Goal: Task Accomplishment & Management: Manage account settings

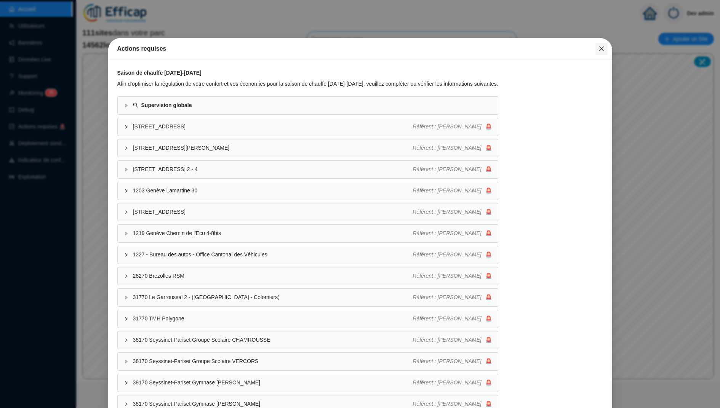
click at [601, 47] on icon "close" at bounding box center [602, 49] width 6 height 6
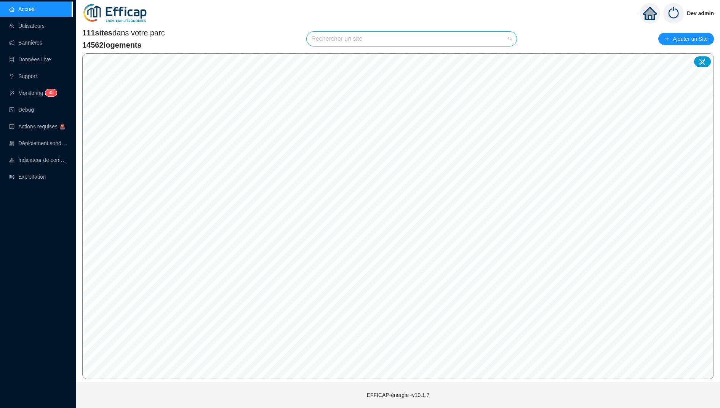
click at [338, 35] on input "search" at bounding box center [408, 39] width 194 height 14
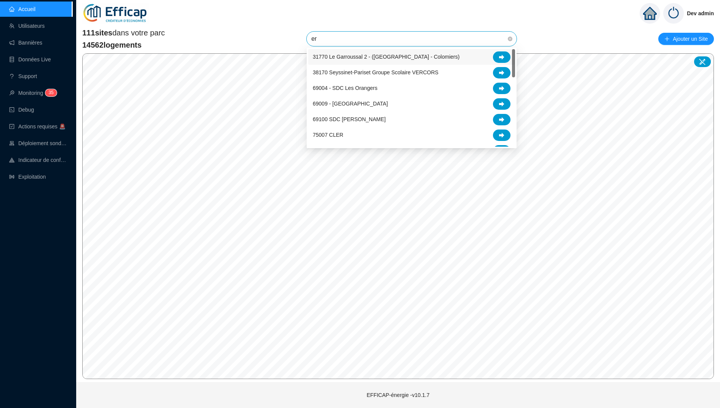
type input "era"
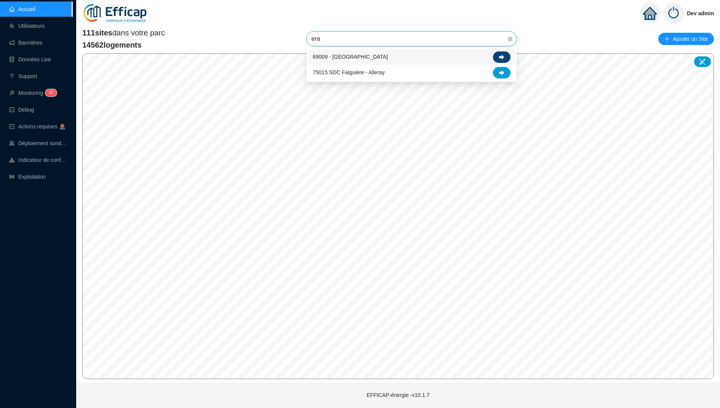
click at [500, 58] on icon at bounding box center [501, 57] width 5 height 5
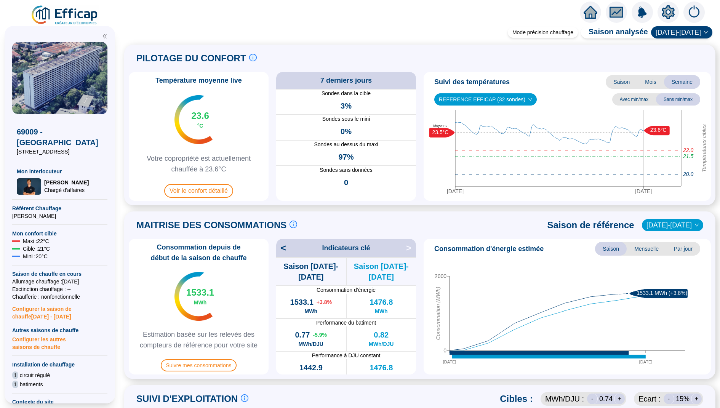
scroll to position [3, 0]
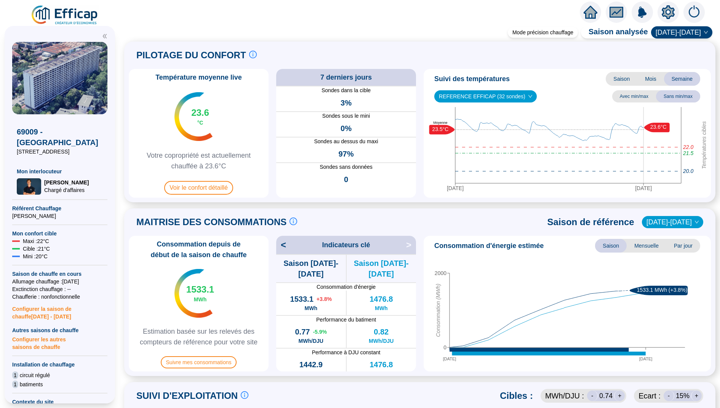
click at [502, 99] on span "REFERENCE EFFICAP (32 sondes)" at bounding box center [485, 96] width 93 height 11
click at [421, 118] on div "Température moyenne live 23.6 °C Votre copropriété est actuellement chauffée à …" at bounding box center [420, 133] width 582 height 129
click at [221, 191] on span "Voir le confort détaillé" at bounding box center [198, 188] width 69 height 14
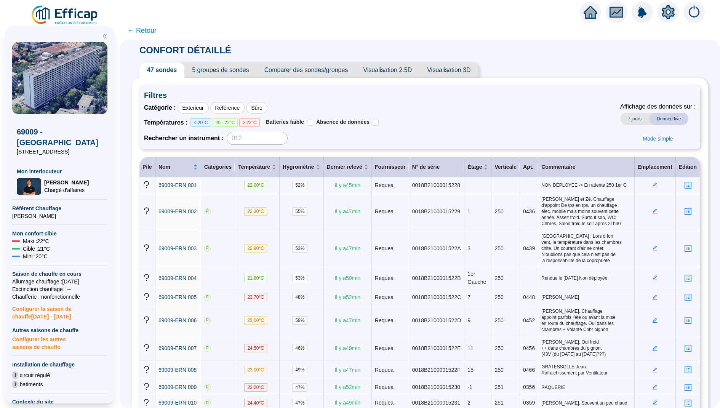
click at [395, 70] on span "Visualisation 2.5D" at bounding box center [388, 70] width 64 height 15
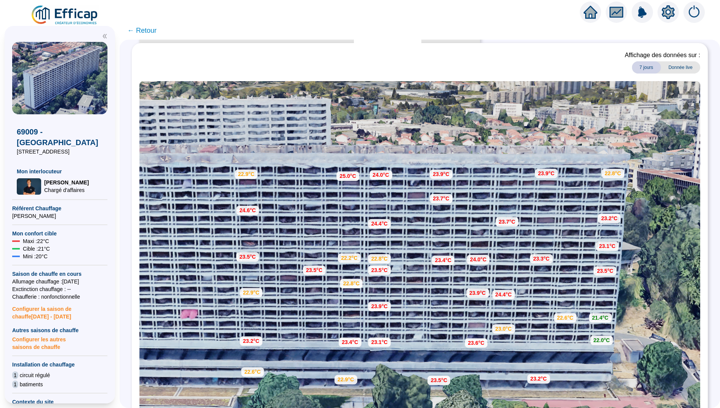
scroll to position [23, 0]
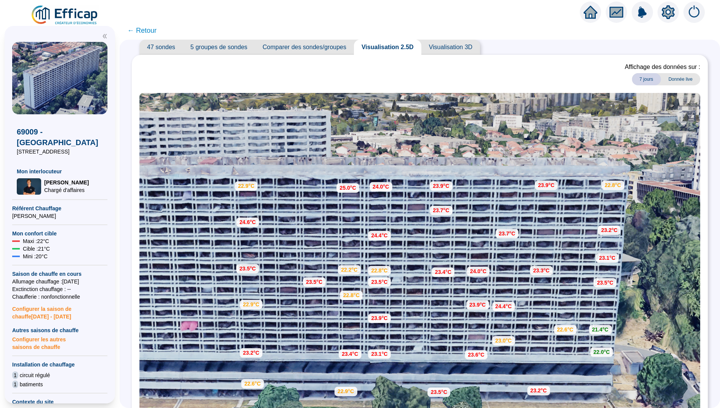
click at [143, 30] on span "← Retour" at bounding box center [141, 30] width 29 height 11
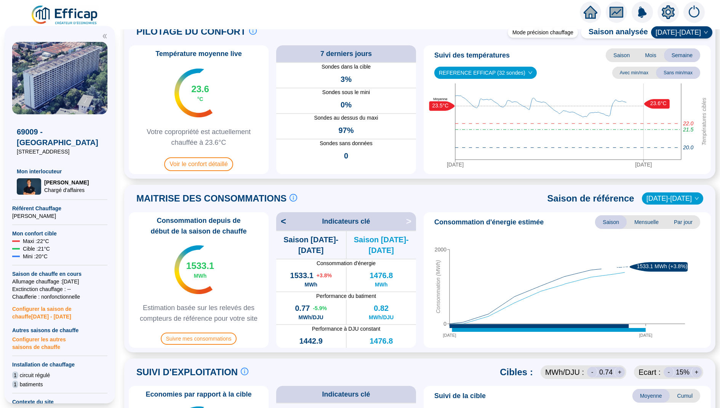
scroll to position [29, 0]
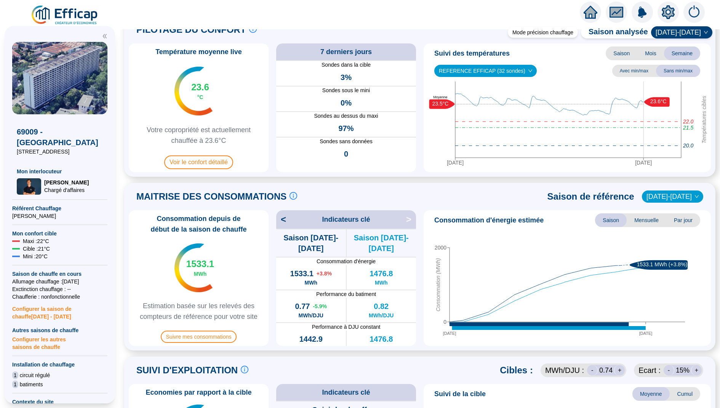
click at [641, 223] on span "Mensuelle" at bounding box center [647, 220] width 40 height 14
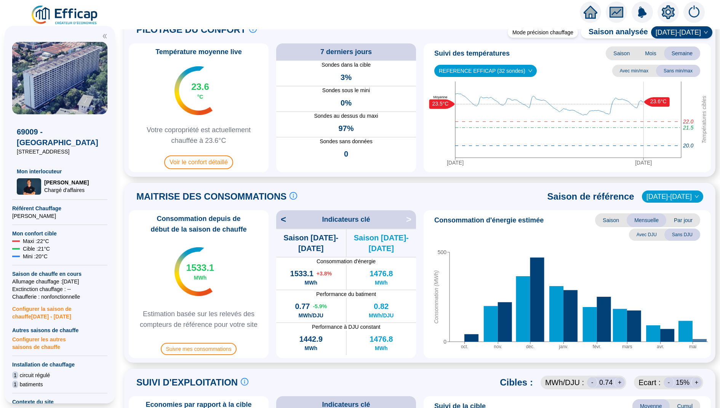
click at [688, 219] on span "Par jour" at bounding box center [684, 220] width 34 height 14
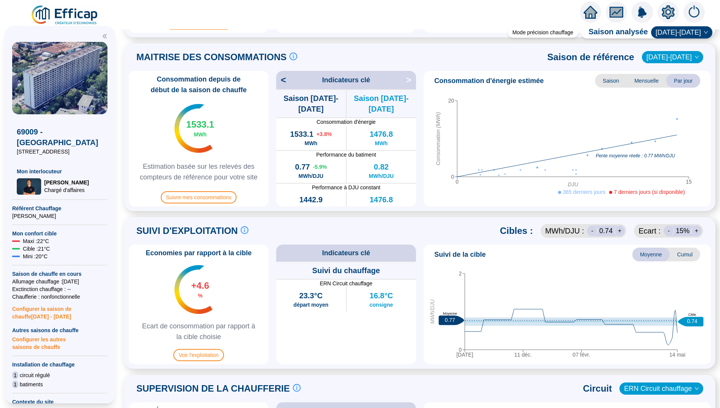
scroll to position [178, 0]
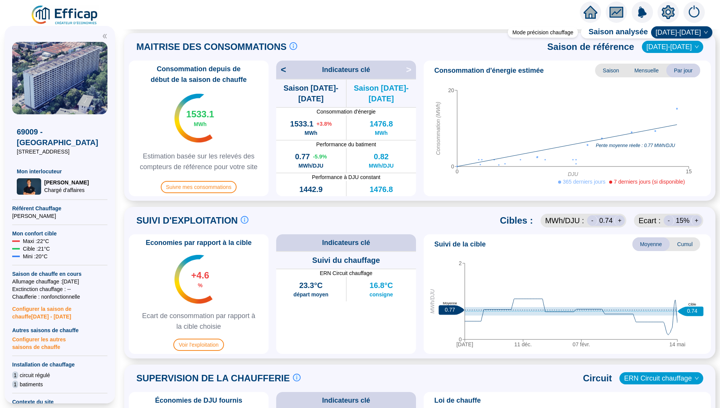
click at [684, 243] on span "Cumul" at bounding box center [685, 244] width 30 height 14
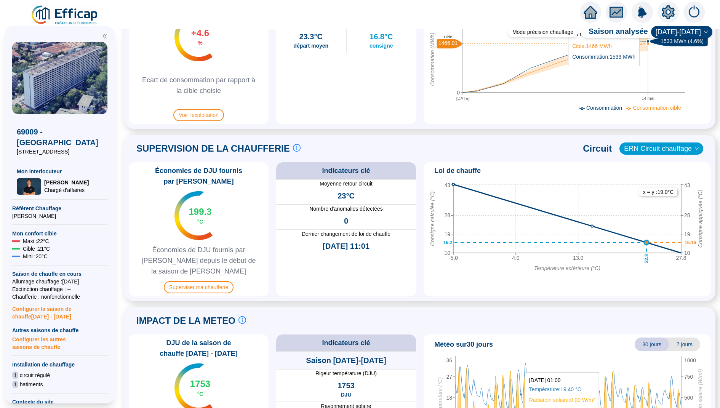
scroll to position [430, 0]
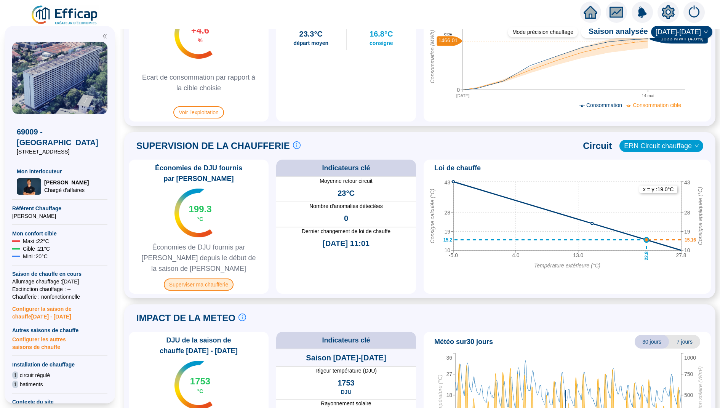
click at [189, 279] on span "Superviser ma chaufferie" at bounding box center [199, 285] width 70 height 12
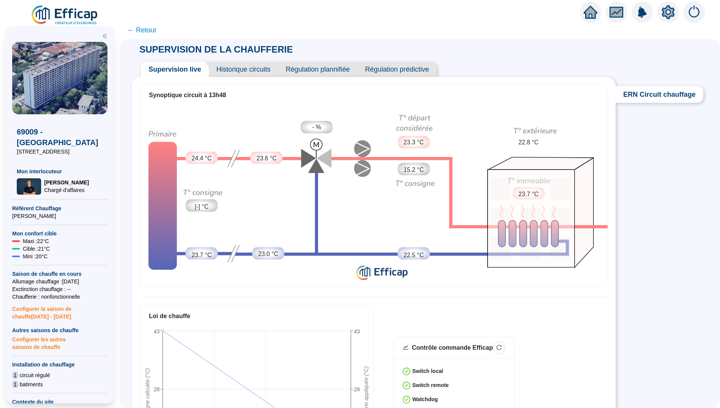
click at [259, 75] on span "Historique circuits" at bounding box center [243, 69] width 69 height 15
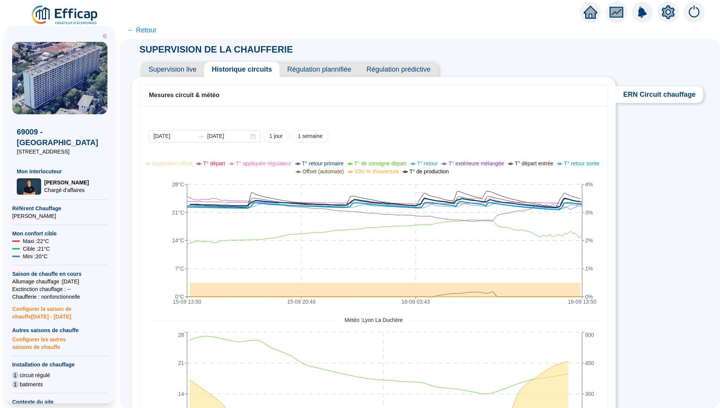
click at [146, 31] on span "← Retour" at bounding box center [141, 30] width 29 height 11
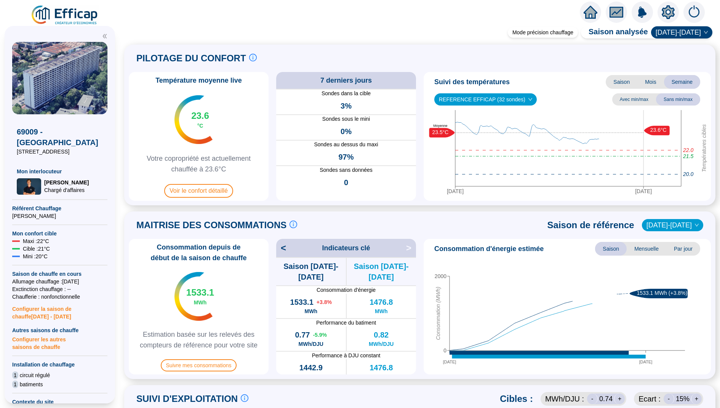
click at [594, 12] on icon "home" at bounding box center [591, 12] width 14 height 11
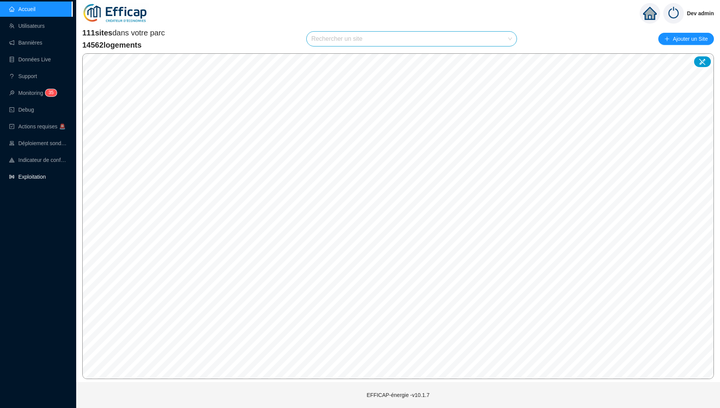
click at [37, 175] on link "Exploitation" at bounding box center [27, 177] width 37 height 6
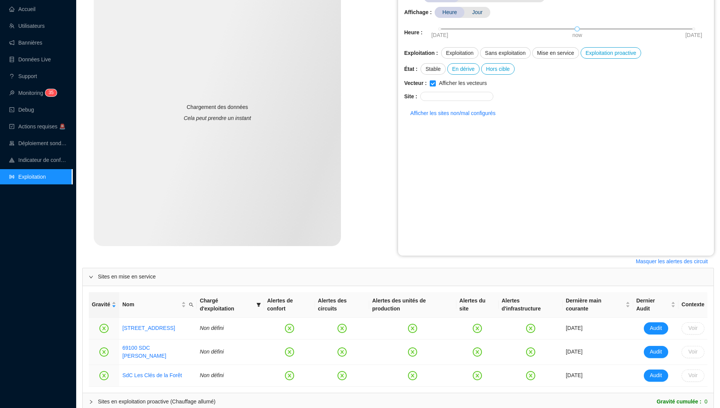
scroll to position [166, 0]
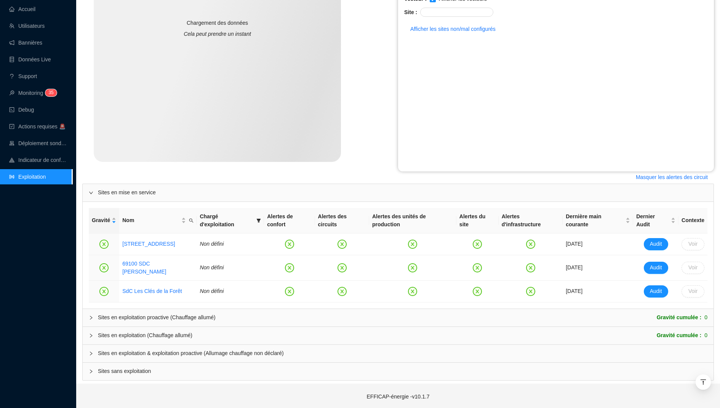
click at [89, 351] on icon "collapsed" at bounding box center [91, 353] width 5 height 5
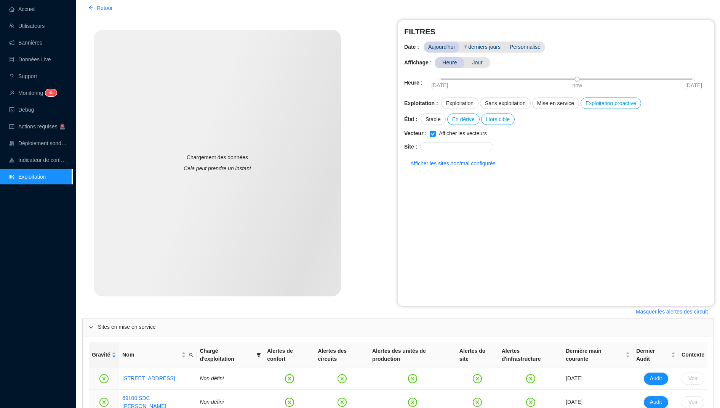
scroll to position [0, 0]
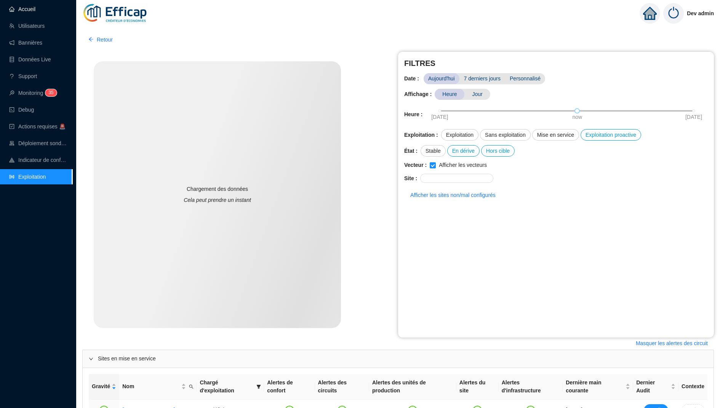
click at [35, 9] on link "Accueil" at bounding box center [22, 9] width 26 height 6
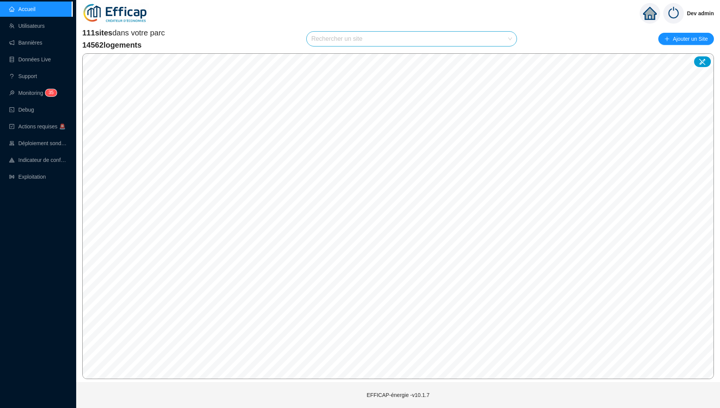
click at [341, 44] on input "search" at bounding box center [408, 39] width 194 height 14
type input "mér"
click at [499, 58] on div at bounding box center [502, 56] width 18 height 11
click at [34, 174] on link "Exploitation" at bounding box center [27, 177] width 37 height 6
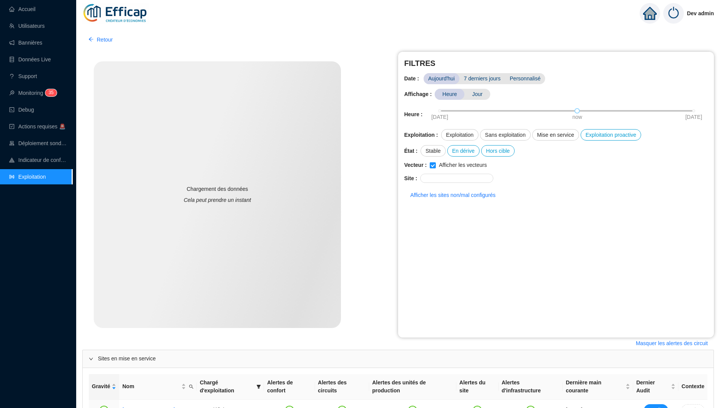
scroll to position [166, 0]
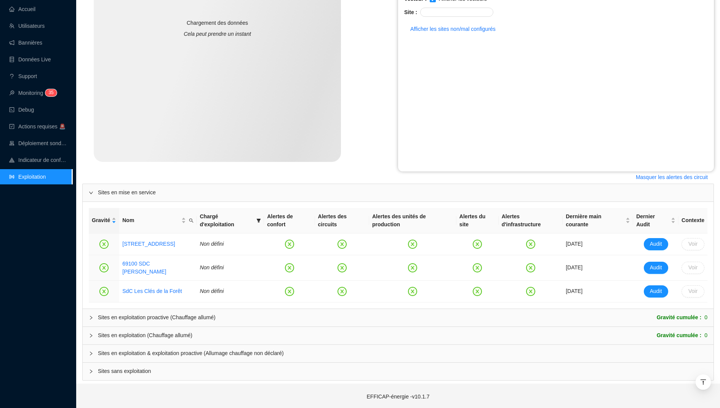
click at [175, 345] on div "Sites en exploitation & exploitation proactive (Allumage chauffage non déclaré)" at bounding box center [398, 354] width 631 height 18
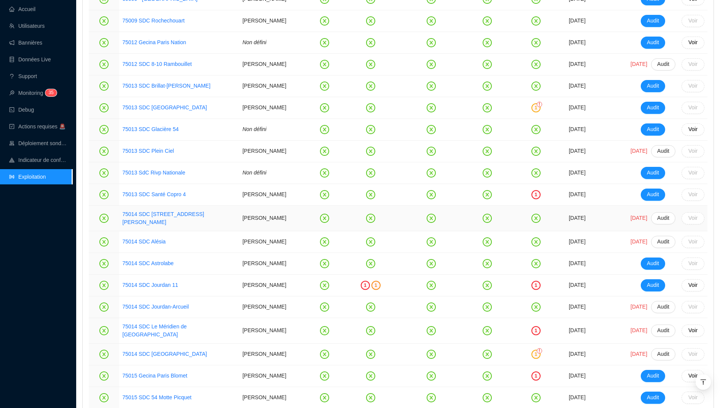
scroll to position [658, 0]
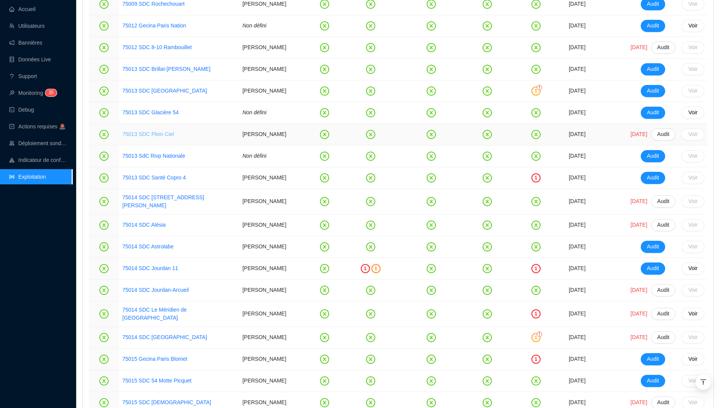
click at [151, 137] on link "75013 SDC Plein Ciel" at bounding box center [147, 134] width 51 height 6
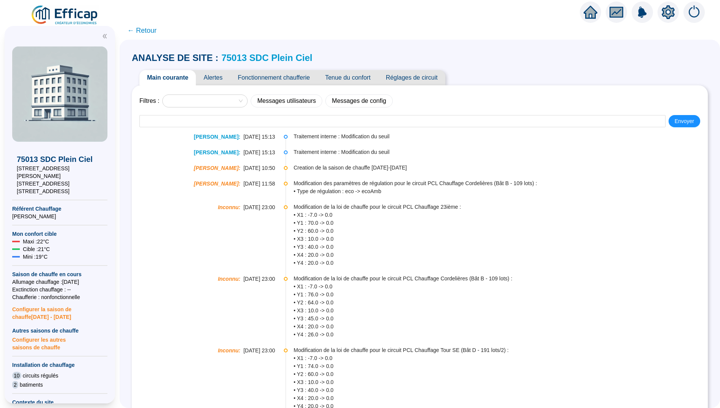
click at [216, 80] on span "Alertes" at bounding box center [213, 77] width 34 height 15
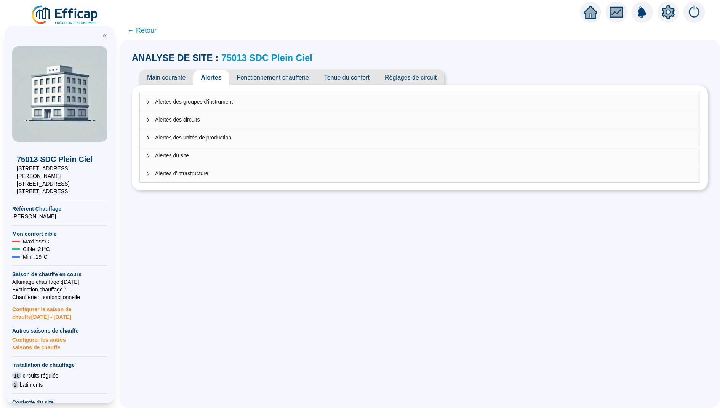
click at [281, 114] on div "Alertes des circuits" at bounding box center [420, 120] width 560 height 18
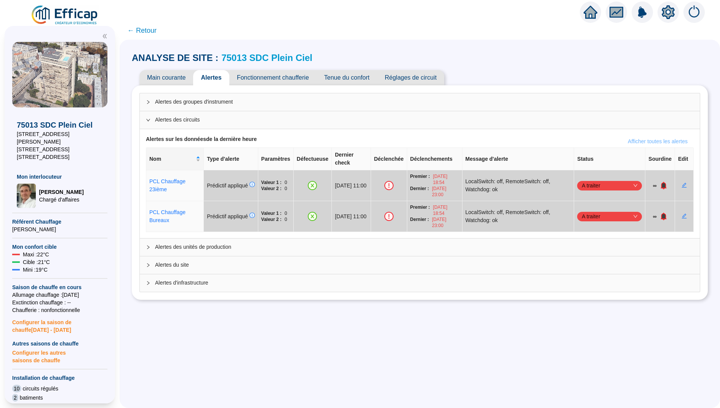
click at [643, 140] on span "Afficher toutes les alertes" at bounding box center [658, 142] width 60 height 8
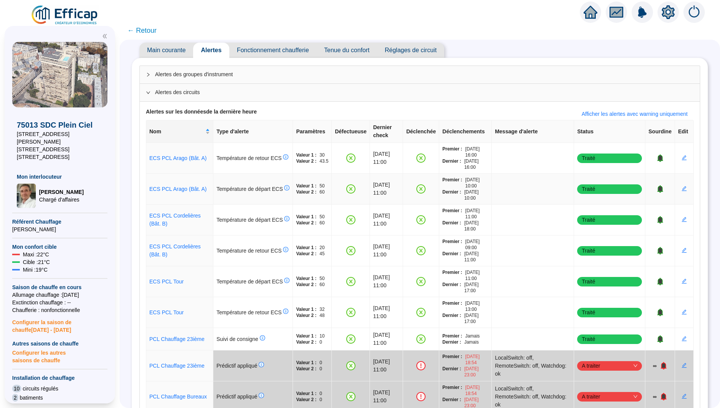
scroll to position [46, 0]
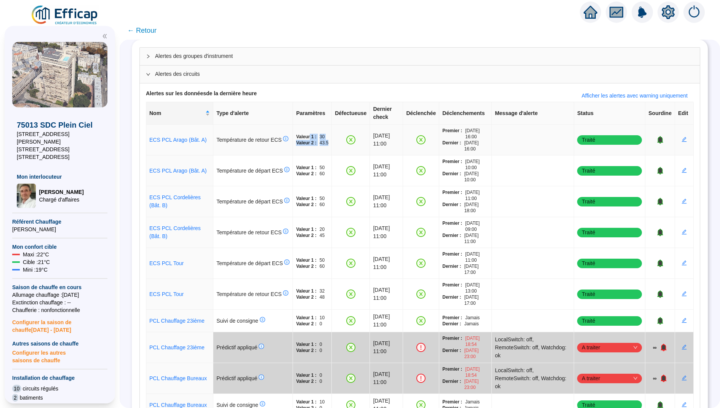
drag, startPoint x: 301, startPoint y: 135, endPoint x: 322, endPoint y: 142, distance: 21.8
click at [322, 142] on td "Valeur 1 : 30 Valeur 2 : 43.5" at bounding box center [312, 140] width 39 height 31
click at [322, 144] on td "Valeur 1 : 30 Valeur 2 : 43.5" at bounding box center [312, 140] width 39 height 31
click at [685, 139] on icon "edit" at bounding box center [684, 139] width 5 height 5
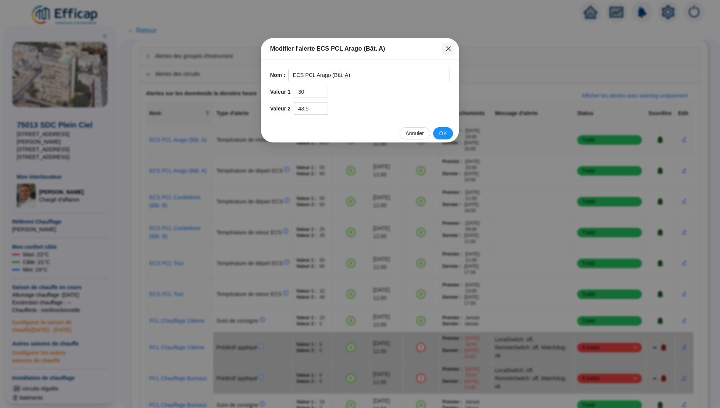
click at [449, 47] on icon "close" at bounding box center [449, 49] width 6 height 6
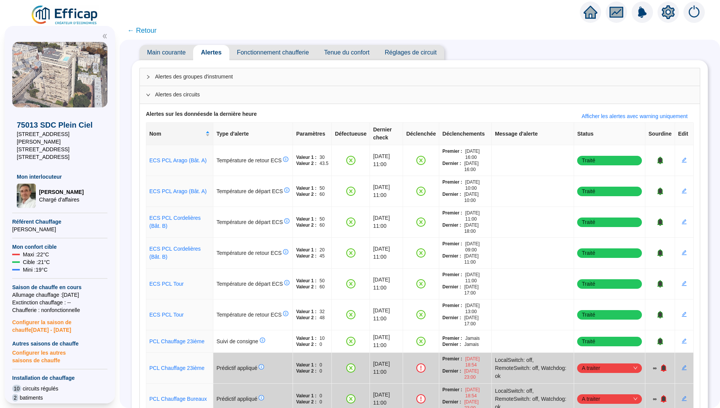
scroll to position [18, 0]
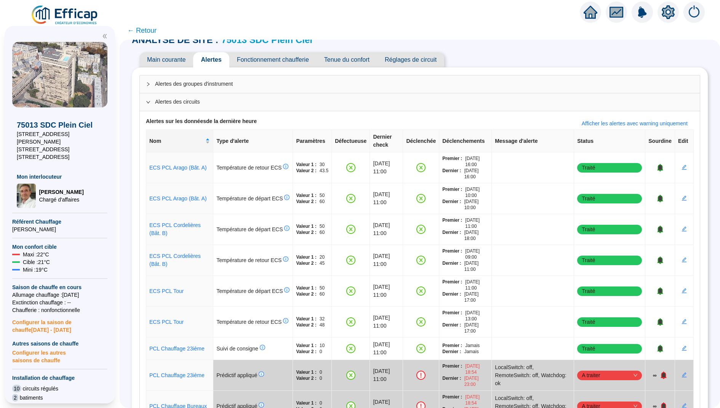
click at [282, 61] on span "Fonctionnement chaufferie" at bounding box center [272, 59] width 87 height 15
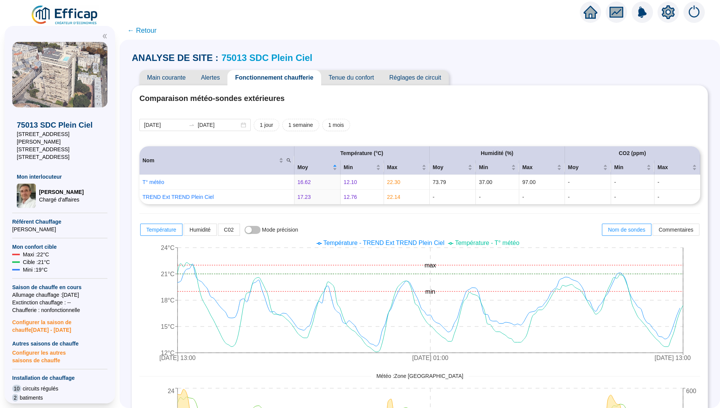
click at [354, 76] on span "Tenue du confort" at bounding box center [351, 77] width 61 height 15
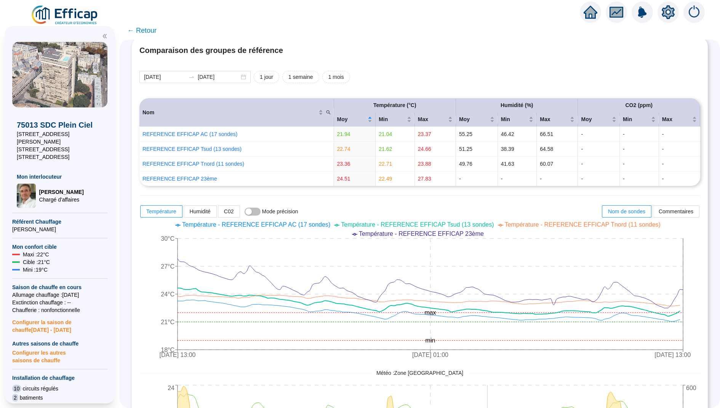
scroll to position [2, 0]
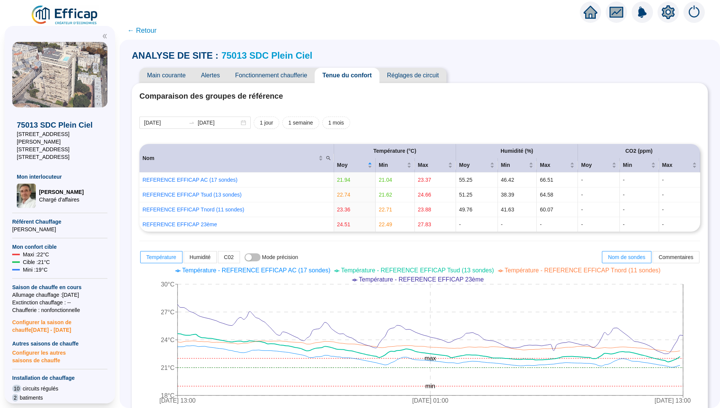
click at [422, 72] on span "Réglages de circuit" at bounding box center [413, 75] width 67 height 15
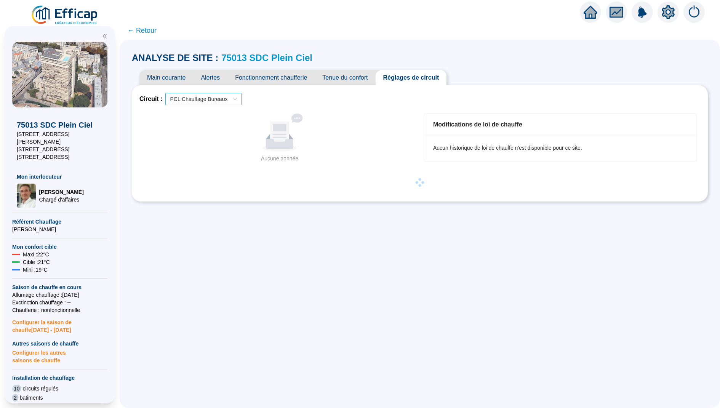
click at [220, 105] on div "PCL Chauffage Bureaux" at bounding box center [203, 99] width 76 height 12
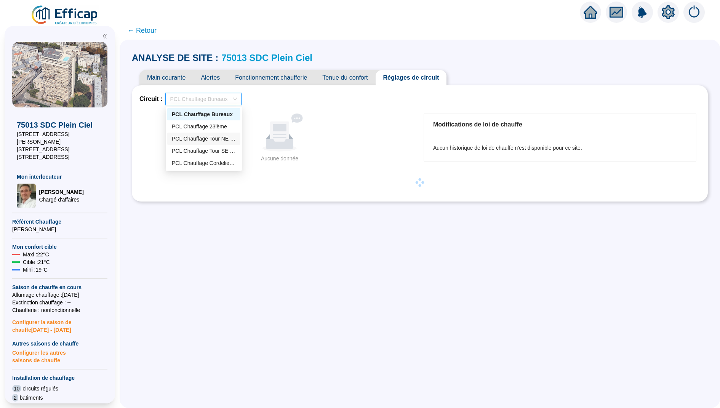
click at [223, 140] on div "PCL Chauffage Tour NE (Bât D - 191 lots/2)" at bounding box center [204, 139] width 64 height 8
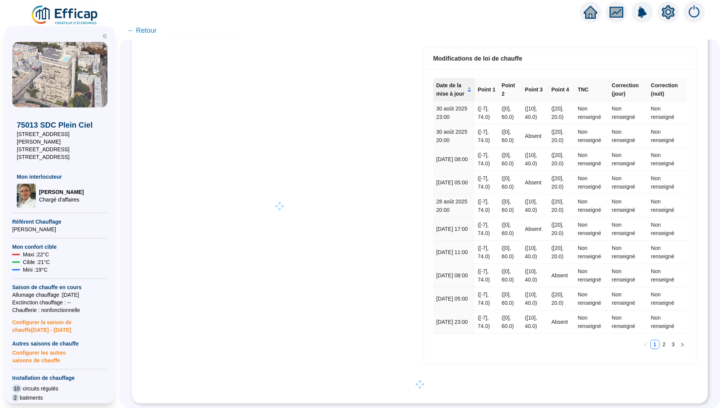
scroll to position [72, 0]
click at [146, 30] on span "← Retour" at bounding box center [141, 30] width 29 height 11
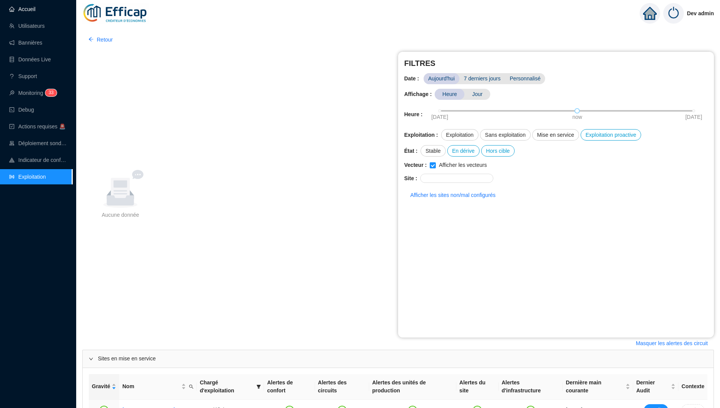
click at [35, 12] on link "Accueil" at bounding box center [22, 9] width 26 height 6
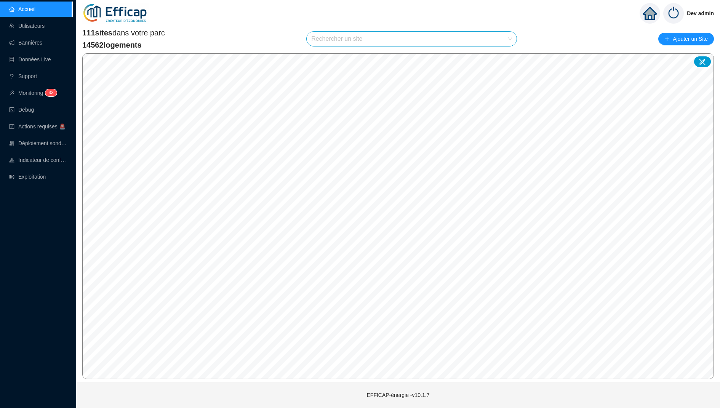
click at [264, 28] on div "111 sites dans votre parc 14562 logements Rechercher un site Ajouter un Site" at bounding box center [398, 38] width 632 height 23
click at [343, 51] on div "111 sites dans votre parc 14562 logements Rechercher un site Ajouter un Site © …" at bounding box center [398, 203] width 632 height 352
click at [346, 42] on input "search" at bounding box center [408, 39] width 194 height 14
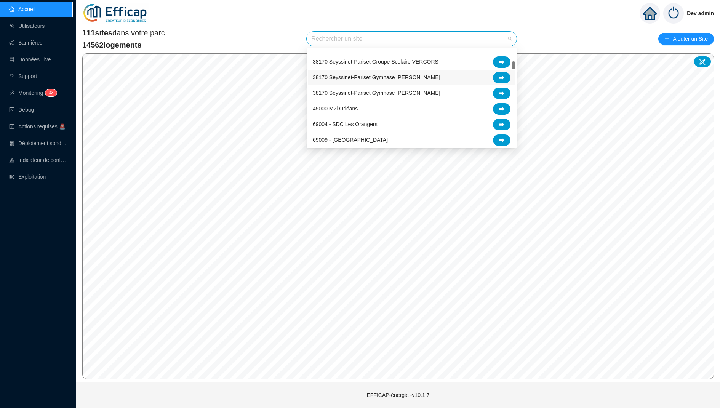
scroll to position [187, 0]
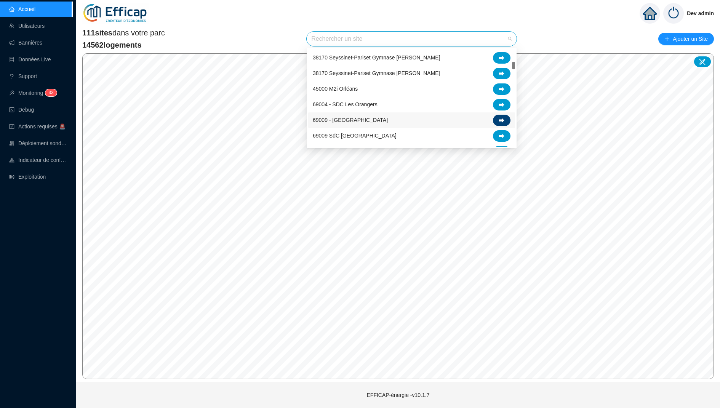
click at [504, 120] on icon at bounding box center [501, 120] width 5 height 5
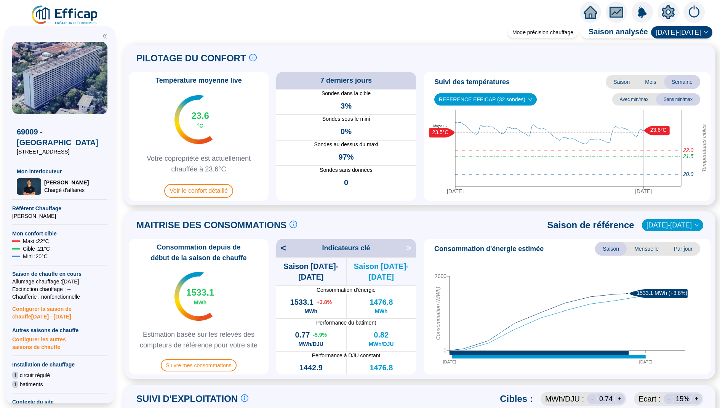
scroll to position [3, 0]
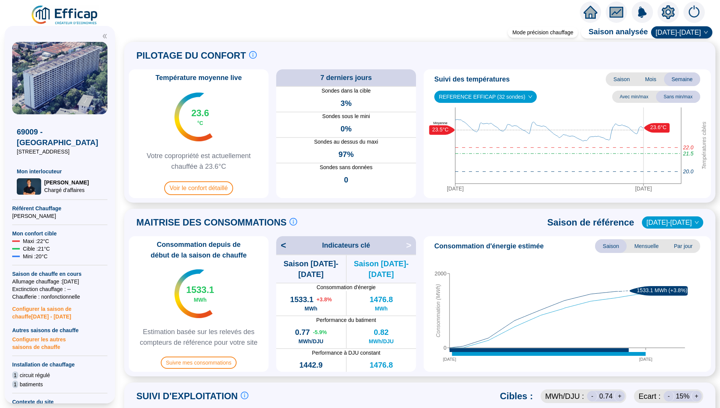
click at [417, 29] on span at bounding box center [420, 25] width 601 height 8
click at [403, 42] on div "PILOTAGE DU CONFORT Le pilotage du confort est fondamental pour le confort de t…" at bounding box center [420, 122] width 592 height 161
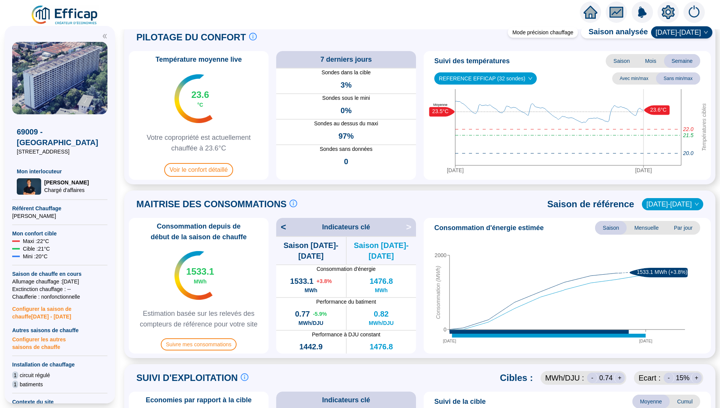
scroll to position [13, 0]
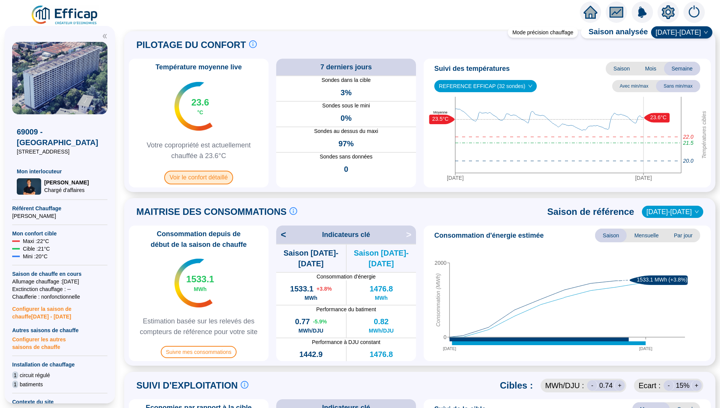
click at [207, 173] on span "Voir le confort détaillé" at bounding box center [198, 178] width 69 height 14
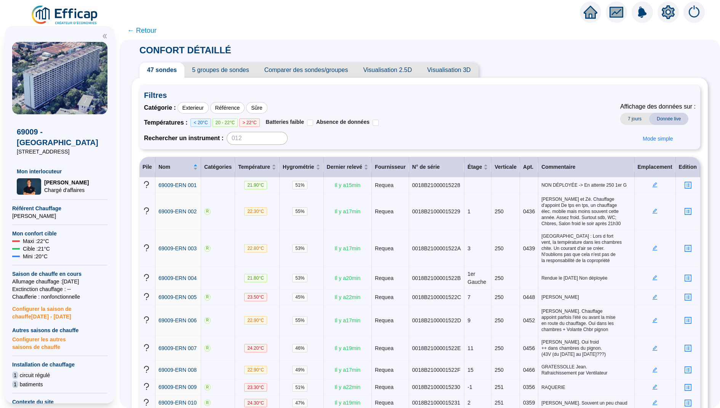
click at [395, 71] on span "Visualisation 2.5D" at bounding box center [388, 70] width 64 height 15
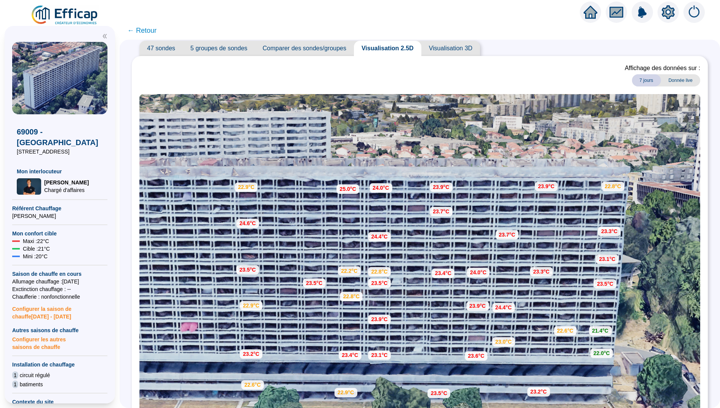
scroll to position [40, 0]
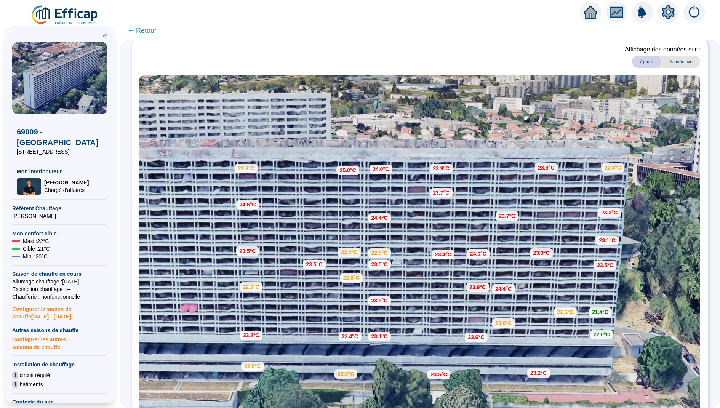
click at [145, 33] on span "← Retour" at bounding box center [141, 30] width 29 height 11
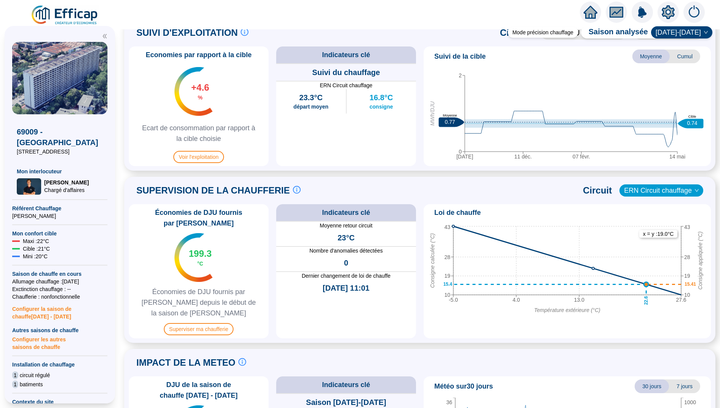
scroll to position [370, 0]
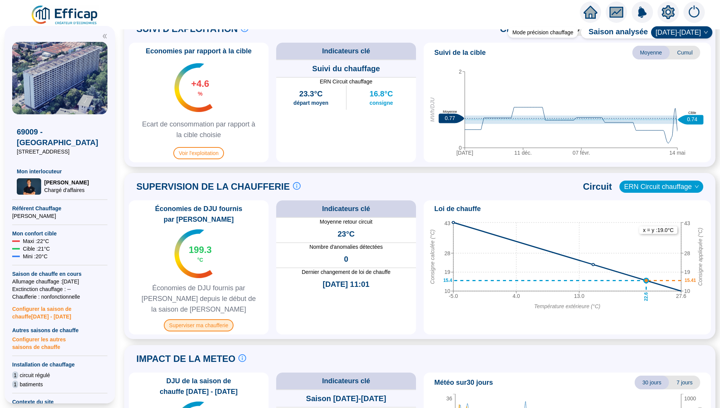
click at [207, 319] on span "Superviser ma chaufferie" at bounding box center [199, 325] width 70 height 12
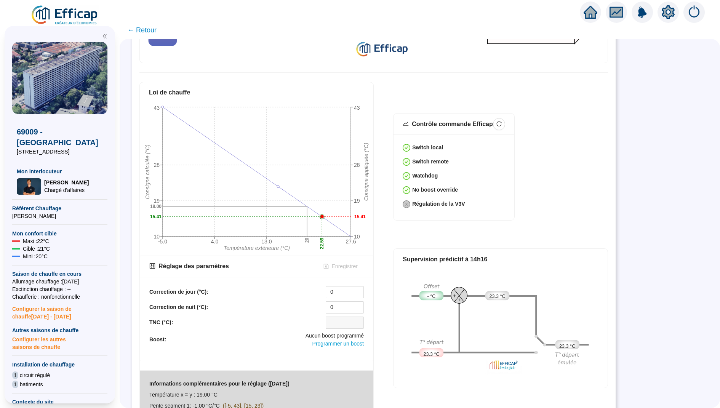
scroll to position [241, 0]
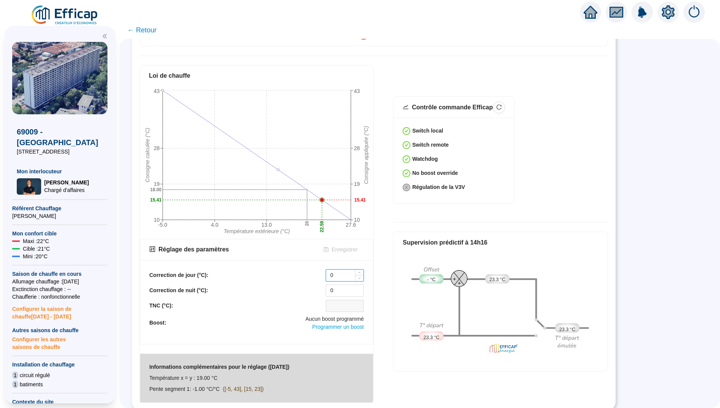
click at [343, 272] on input "0" at bounding box center [344, 275] width 37 height 11
type input "0"
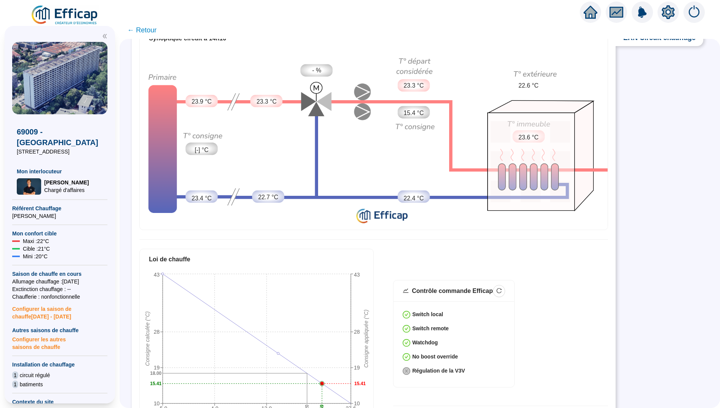
scroll to position [0, 0]
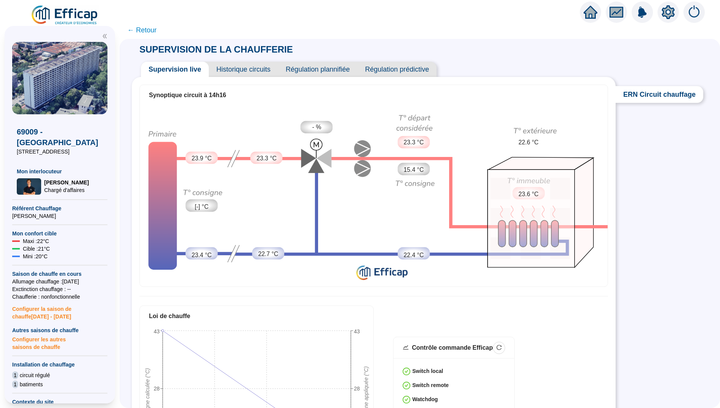
click at [147, 30] on span "← Retour" at bounding box center [141, 30] width 29 height 11
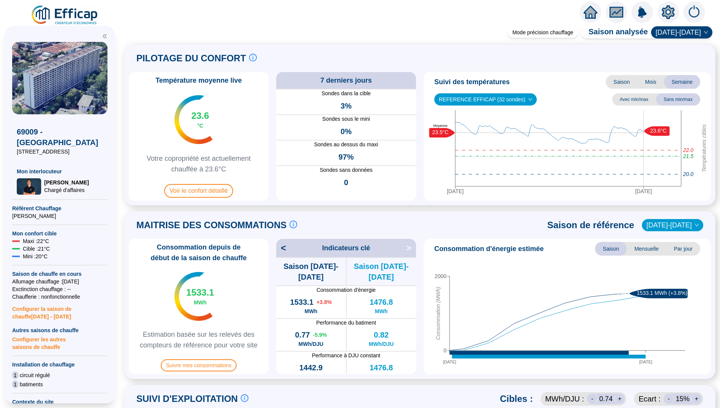
click at [584, 14] on icon "home" at bounding box center [591, 12] width 14 height 14
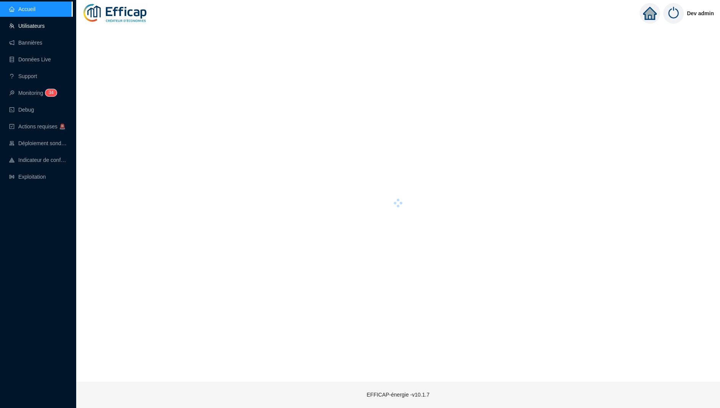
click at [30, 29] on link "Utilisateurs" at bounding box center [26, 26] width 35 height 6
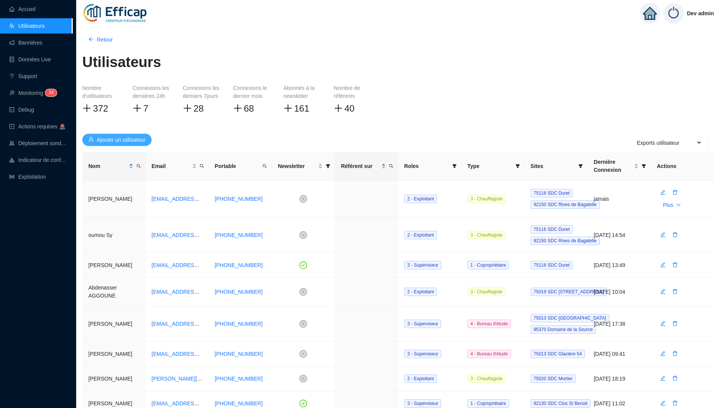
click at [119, 138] on span "Ajouter un utilisateur" at bounding box center [121, 140] width 49 height 8
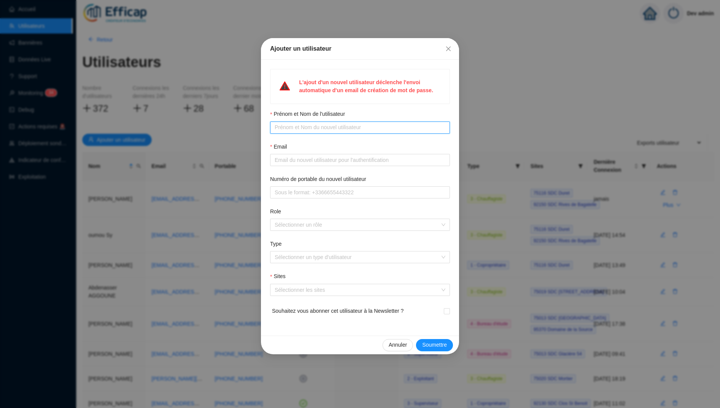
click at [341, 127] on input "Prénom et Nom de l'utilisateur" at bounding box center [359, 127] width 169 height 8
type input "W"
type input "Lajmi"
click at [316, 157] on input "Email" at bounding box center [359, 160] width 169 height 8
click at [339, 160] on input "lajmi.oualid" at bounding box center [357, 160] width 164 height 8
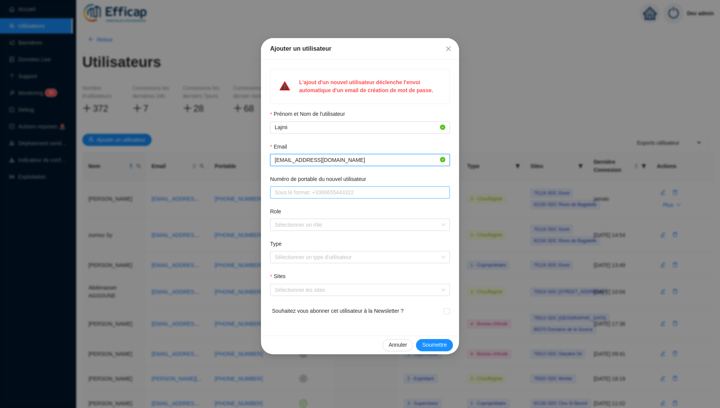
type input "lajmi.oualid@yahoo.fr"
click at [310, 189] on input "Numéro de portable du nouvel utilisateur" at bounding box center [359, 193] width 169 height 8
click at [293, 221] on div at bounding box center [356, 225] width 169 height 11
type input "+33623055286"
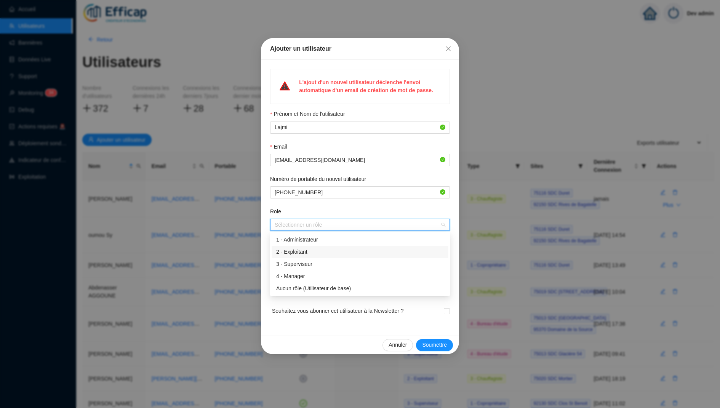
click at [317, 249] on div "2 - Exploitant" at bounding box center [360, 252] width 168 height 8
click at [353, 208] on div "Role" at bounding box center [360, 213] width 180 height 11
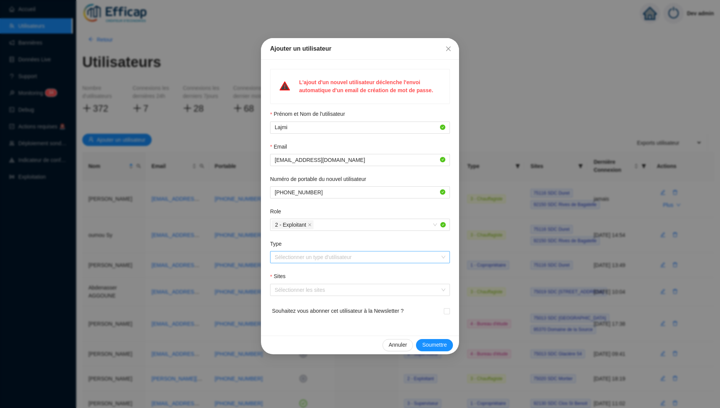
click at [323, 257] on input "Type" at bounding box center [357, 257] width 164 height 11
click at [325, 298] on div "3 - Chauffagiste" at bounding box center [360, 297] width 168 height 8
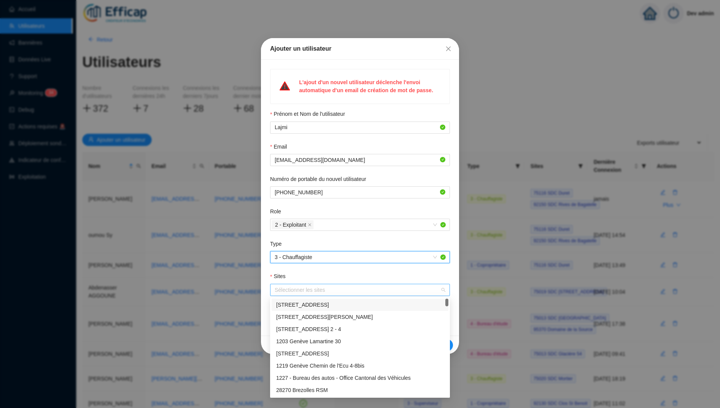
click at [356, 294] on div at bounding box center [356, 290] width 169 height 11
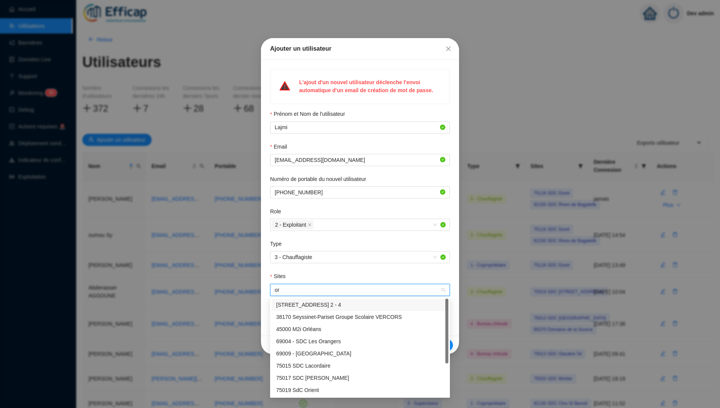
type input "ora"
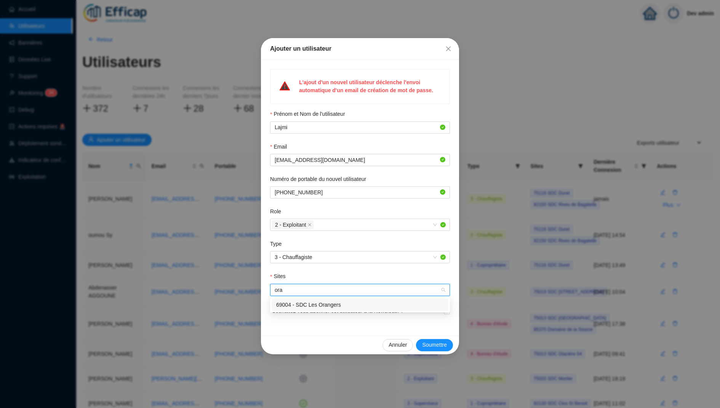
click at [358, 302] on div "69004 - SDC Les Orangers" at bounding box center [360, 305] width 168 height 8
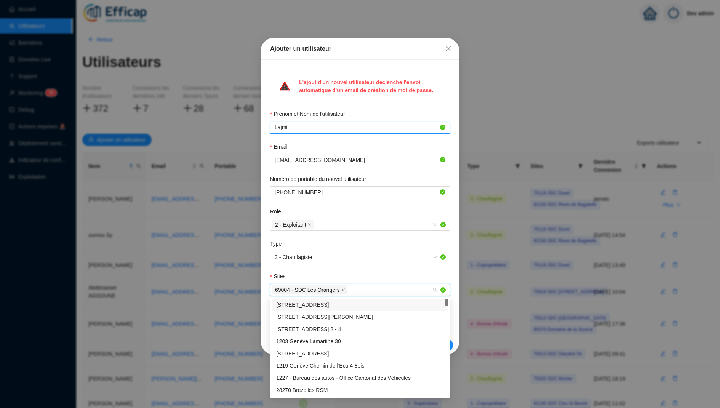
click at [295, 126] on input "Lajmi" at bounding box center [357, 127] width 164 height 8
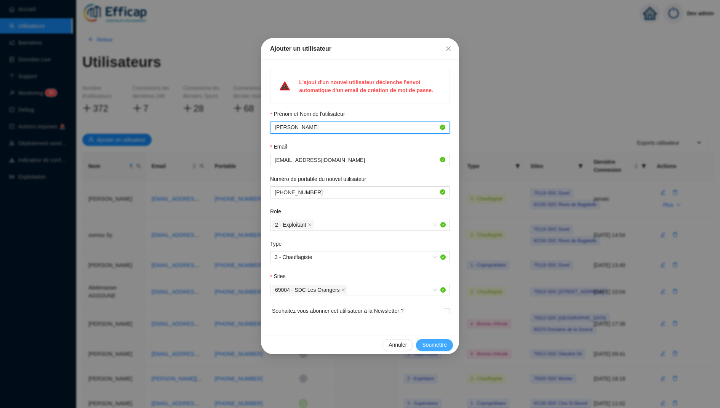
type input "Lajmi Oualid"
click at [431, 346] on span "Soumettre" at bounding box center [434, 345] width 25 height 8
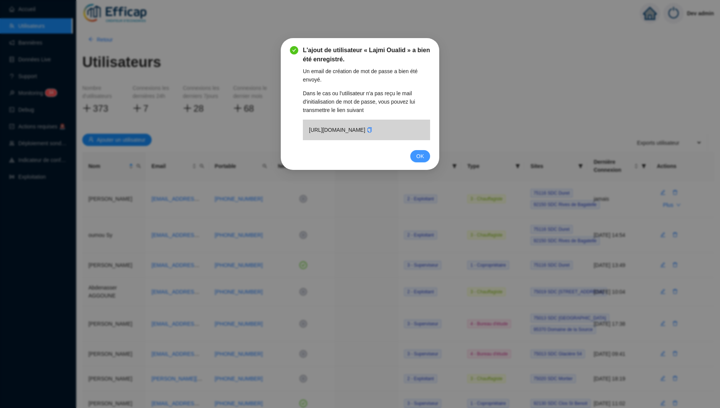
click at [419, 160] on span "OK" at bounding box center [421, 156] width 8 height 8
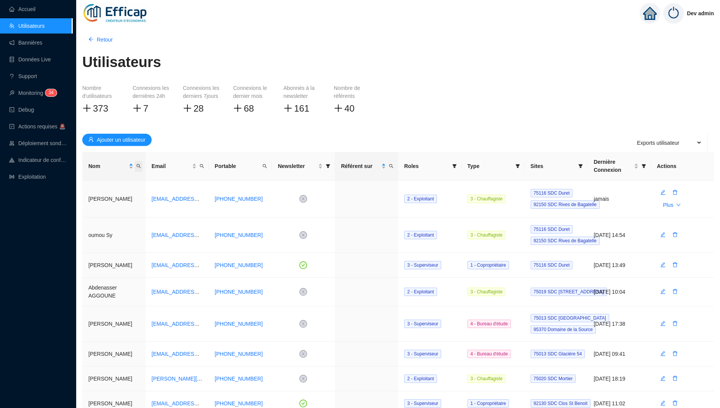
click at [136, 169] on span "Nom" at bounding box center [139, 166] width 8 height 11
type input "laj"
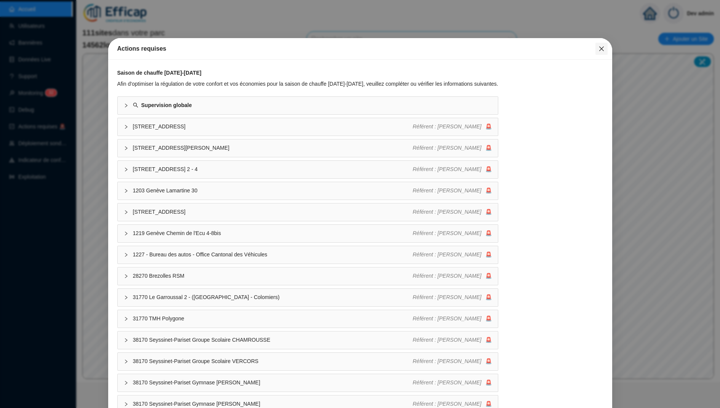
click at [604, 47] on icon "close" at bounding box center [602, 49] width 6 height 6
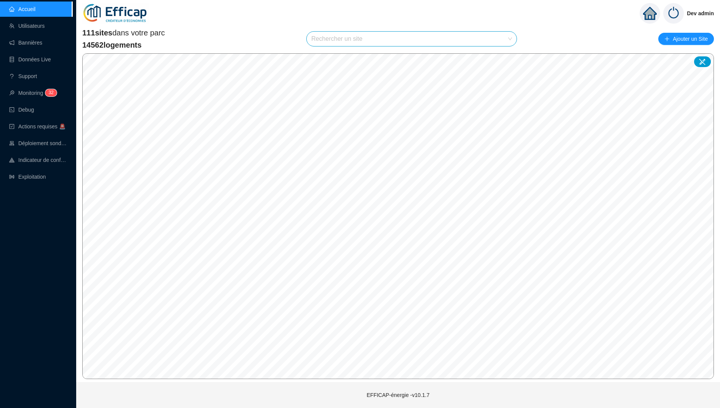
click at [461, 37] on input "search" at bounding box center [408, 39] width 194 height 14
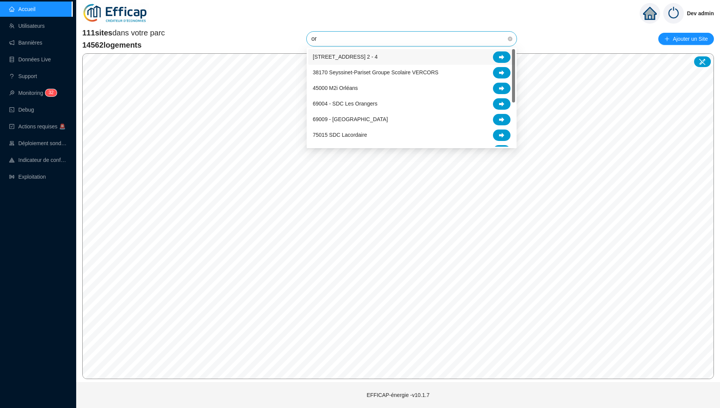
type input "ora"
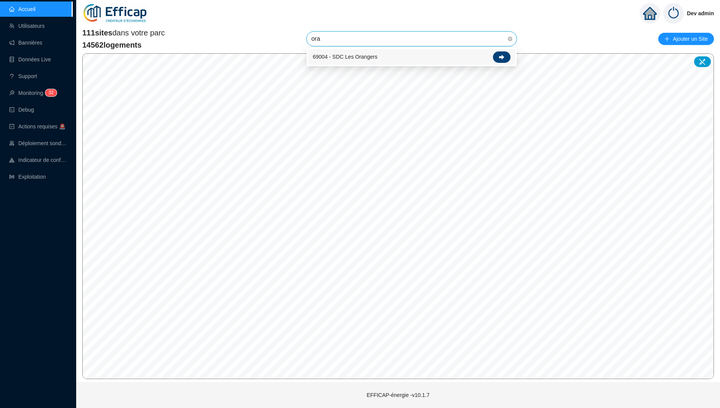
click at [502, 56] on icon at bounding box center [501, 57] width 5 height 5
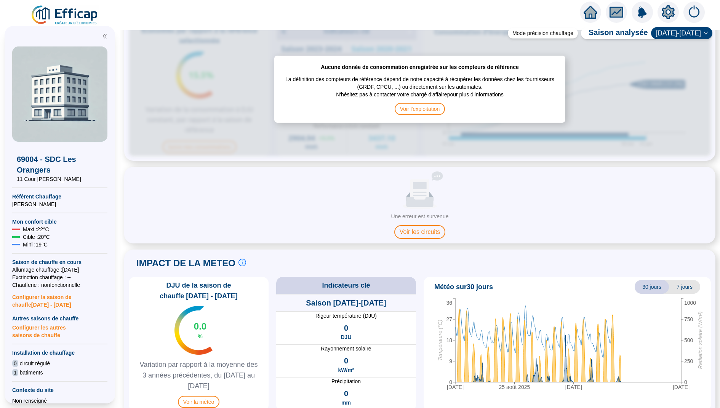
scroll to position [393, 0]
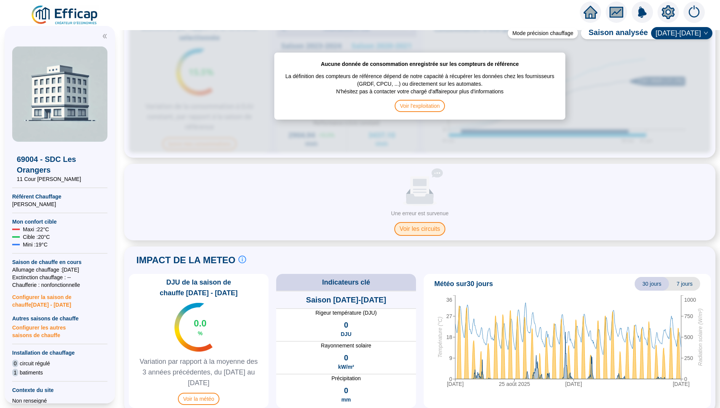
click at [421, 222] on span "Voir les circuits" at bounding box center [420, 229] width 51 height 14
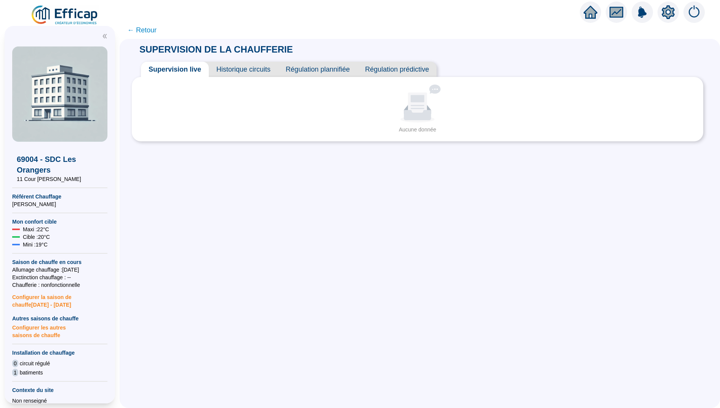
click at [421, 227] on div "SUPERVISION DE LA CHAUFFERIE Supervision live Historique circuits Régulation pl…" at bounding box center [420, 223] width 601 height 369
click at [245, 73] on span "Historique circuits" at bounding box center [243, 69] width 69 height 15
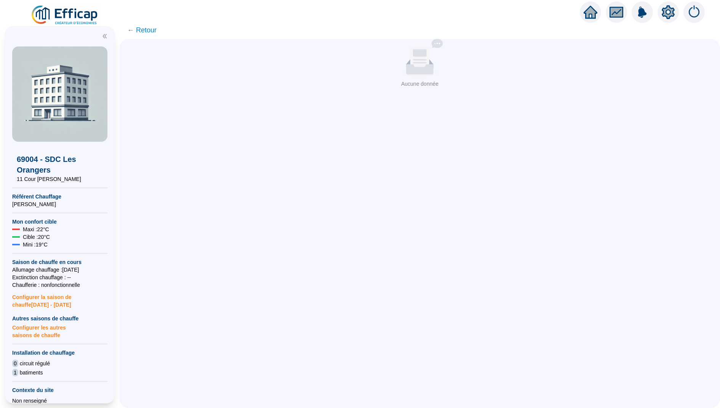
click at [151, 34] on span "← Retour" at bounding box center [141, 30] width 29 height 11
